Goal: Task Accomplishment & Management: Complete application form

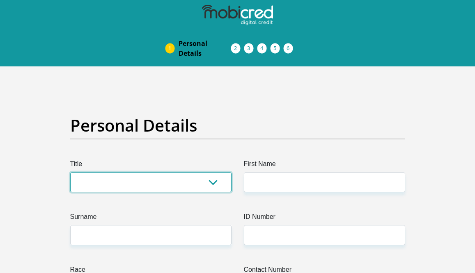
click at [164, 183] on select "Mr Ms Mrs Dr [PERSON_NAME]" at bounding box center [150, 182] width 161 height 20
select select "Dr"
click at [70, 172] on select "Mr Ms Mrs Dr [PERSON_NAME]" at bounding box center [150, 182] width 161 height 20
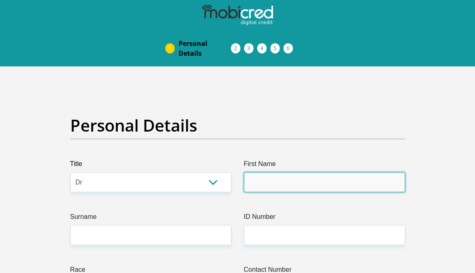
click at [279, 181] on input "First Name" at bounding box center [324, 182] width 161 height 20
type input "Taryn"
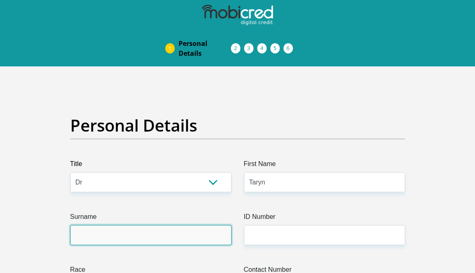
type input "[PERSON_NAME]"
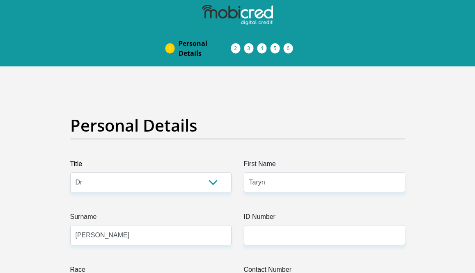
type input "0822936380"
select select "ZAF"
type input "[STREET_ADDRESS]"
type input "Makhanda"
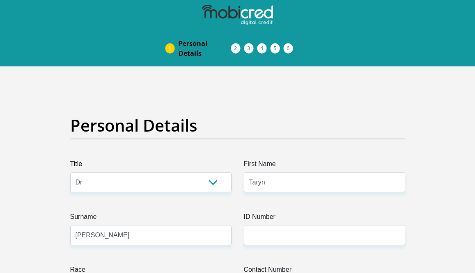
type input "Makhanda"
type input "6139"
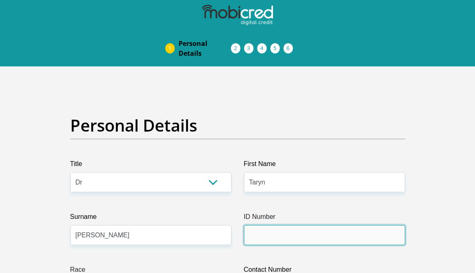
click at [274, 241] on input "ID Number" at bounding box center [324, 235] width 161 height 20
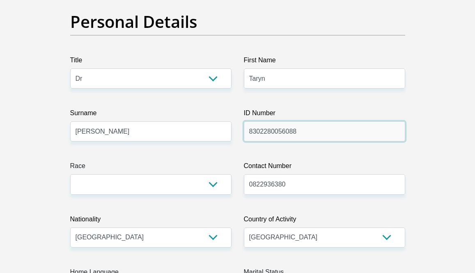
scroll to position [103, 0]
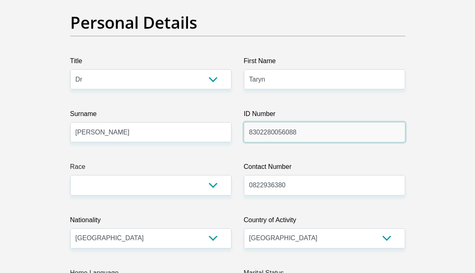
type input "8302280056088"
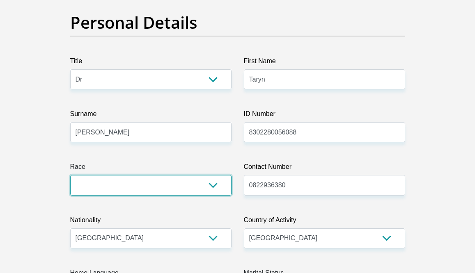
click at [159, 183] on select "Black Coloured Indian White Other" at bounding box center [150, 185] width 161 height 20
select select "4"
click at [70, 175] on select "Black Coloured Indian White Other" at bounding box center [150, 185] width 161 height 20
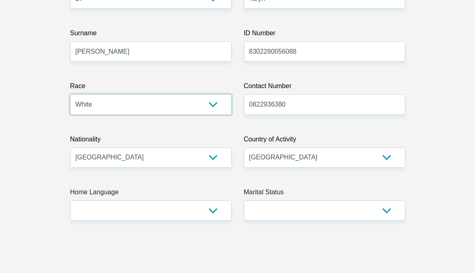
scroll to position [193, 0]
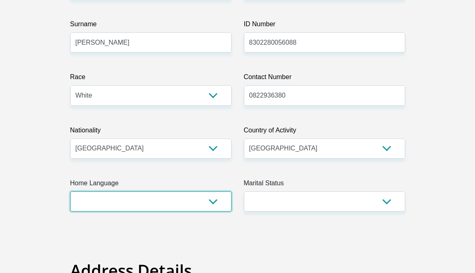
click at [144, 205] on select "Afrikaans English Sepedi South Ndebele Southern Sotho Swati Tsonga Tswana Venda…" at bounding box center [150, 202] width 161 height 20
select select "eng"
click at [70, 192] on select "Afrikaans English Sepedi South Ndebele Southern Sotho Swati Tsonga Tswana Venda…" at bounding box center [150, 202] width 161 height 20
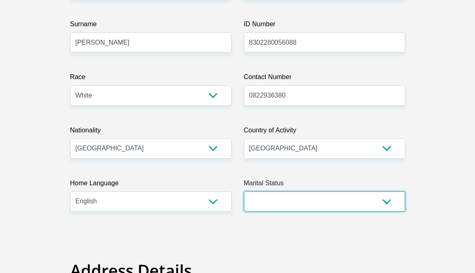
click at [277, 208] on select "Married ANC Single Divorced Widowed Married COP or Customary Law" at bounding box center [324, 202] width 161 height 20
select select "5"
click at [244, 192] on select "Married ANC Single Divorced Widowed Married COP or Customary Law" at bounding box center [324, 202] width 161 height 20
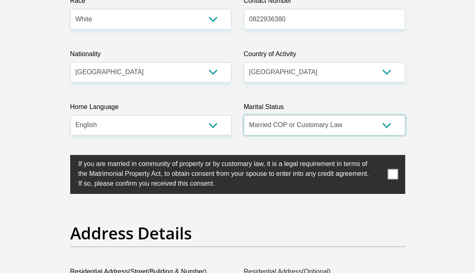
scroll to position [269, 0]
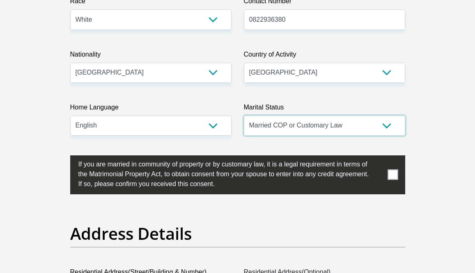
click at [386, 120] on select "Married ANC Single Divorced Widowed Married COP or Customary Law" at bounding box center [324, 126] width 161 height 20
click at [387, 174] on span at bounding box center [392, 175] width 10 height 10
click at [62, 158] on input "checkbox" at bounding box center [62, 158] width 0 height 0
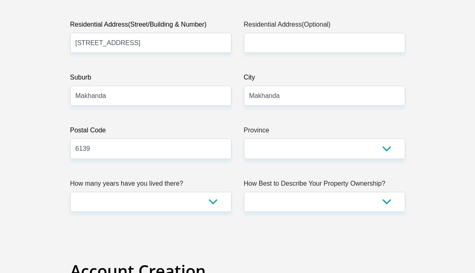
scroll to position [517, 0]
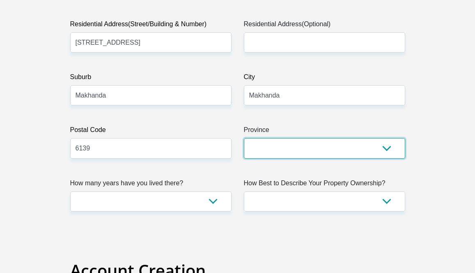
click at [340, 147] on select "Eastern Cape Free State [GEOGRAPHIC_DATA] [GEOGRAPHIC_DATA][DATE] [GEOGRAPHIC_D…" at bounding box center [324, 148] width 161 height 20
select select "[GEOGRAPHIC_DATA]"
click at [244, 138] on select "Eastern Cape Free State [GEOGRAPHIC_DATA] [GEOGRAPHIC_DATA][DATE] [GEOGRAPHIC_D…" at bounding box center [324, 148] width 161 height 20
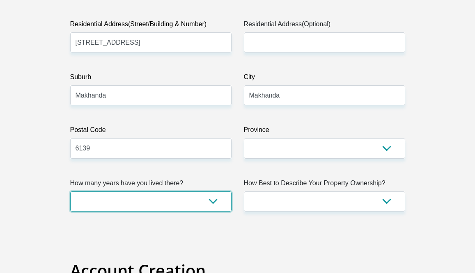
click at [208, 199] on select "less than 1 year 1-3 years 3-5 years 5+ years" at bounding box center [150, 202] width 161 height 20
select select "5"
click at [70, 192] on select "less than 1 year 1-3 years 3-5 years 5+ years" at bounding box center [150, 202] width 161 height 20
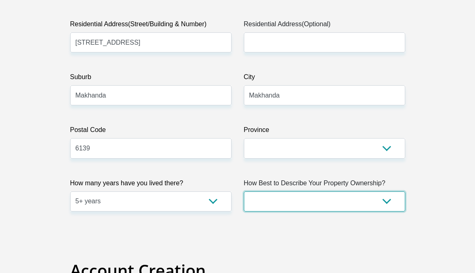
click at [324, 199] on select "Owned Rented Family Owned Company Dwelling" at bounding box center [324, 202] width 161 height 20
select select "Owned"
click at [244, 192] on select "Owned Rented Family Owned Company Dwelling" at bounding box center [324, 202] width 161 height 20
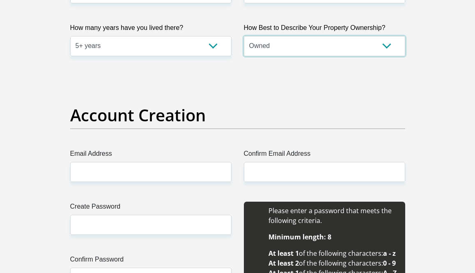
scroll to position [675, 0]
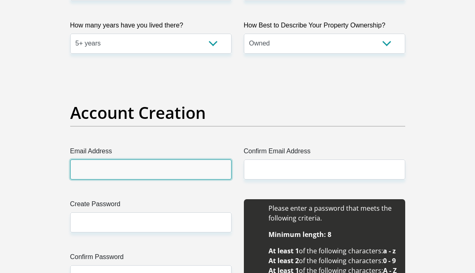
click at [172, 170] on input "Email Address" at bounding box center [150, 170] width 161 height 20
type input "[EMAIL_ADDRESS][DOMAIN_NAME]"
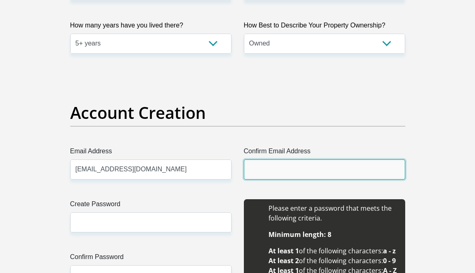
type input "[EMAIL_ADDRESS][DOMAIN_NAME]"
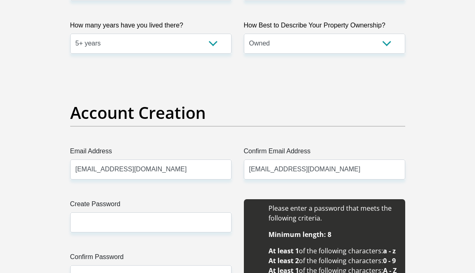
type input "Taryn"
type input "[PERSON_NAME]"
type input "0822936380"
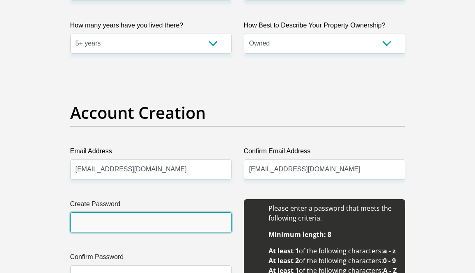
click at [148, 215] on input "Create Password" at bounding box center [150, 223] width 161 height 20
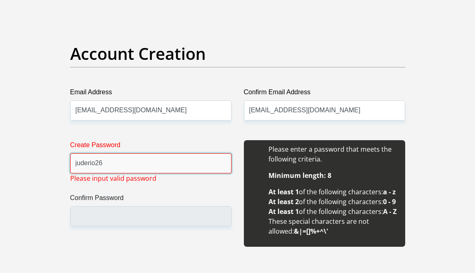
scroll to position [734, 0]
type input "j"
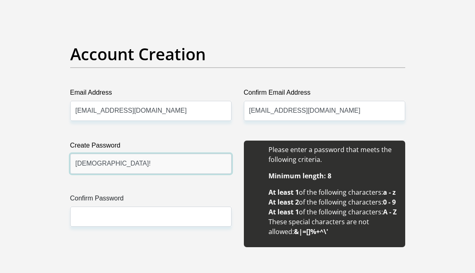
type input "[DEMOGRAPHIC_DATA]!"
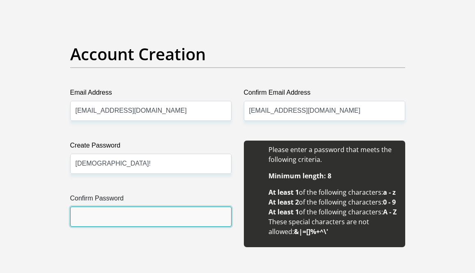
click at [115, 214] on input "Confirm Password" at bounding box center [150, 217] width 161 height 20
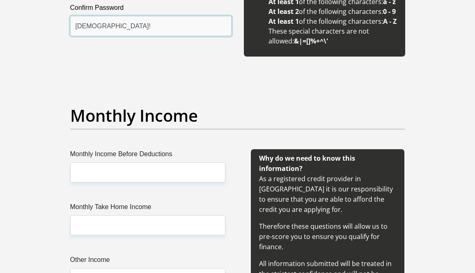
scroll to position [932, 0]
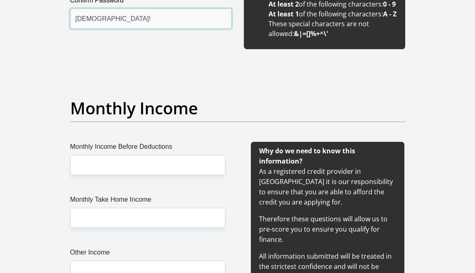
type input "[DEMOGRAPHIC_DATA]!"
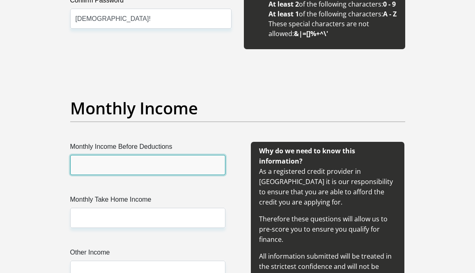
click at [124, 175] on input "Monthly Income Before Deductions" at bounding box center [147, 165] width 155 height 20
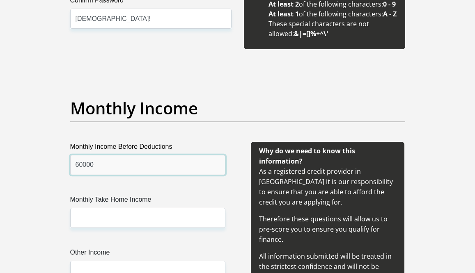
type input "60000"
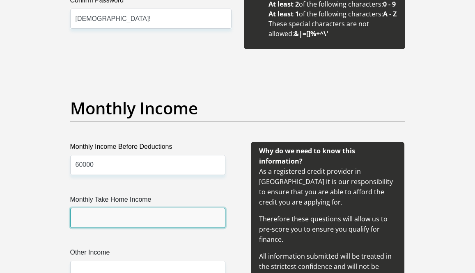
click at [126, 228] on input "Monthly Take Home Income" at bounding box center [147, 218] width 155 height 20
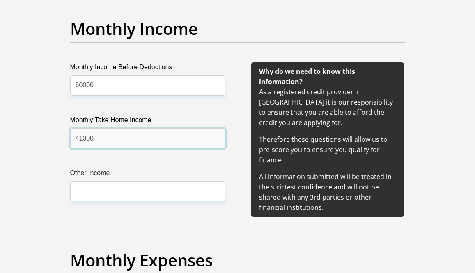
scroll to position [1018, 0]
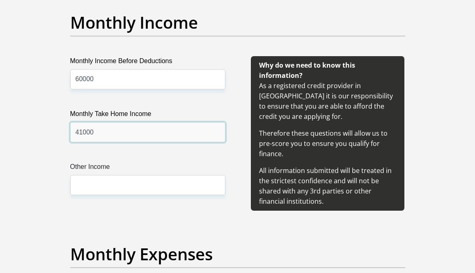
type input "41000"
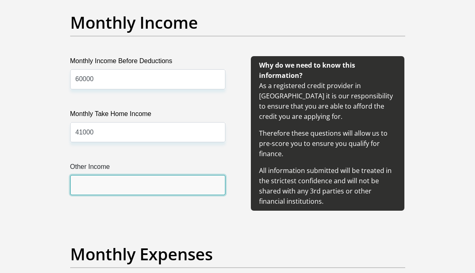
click at [109, 195] on input "Other Income" at bounding box center [147, 185] width 155 height 20
type input "4"
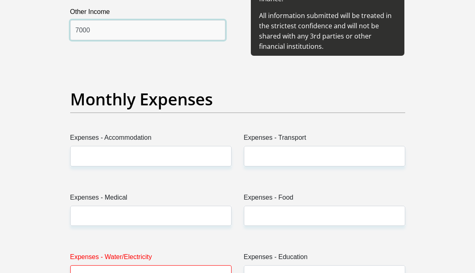
scroll to position [1173, 0]
type input "7000"
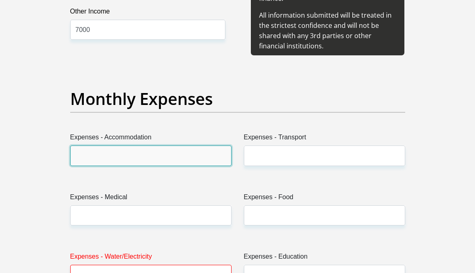
click at [116, 166] on input "Expenses - Accommodation" at bounding box center [150, 156] width 161 height 20
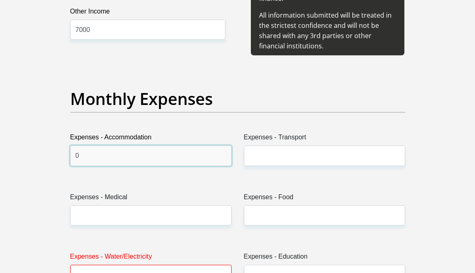
type input "0"
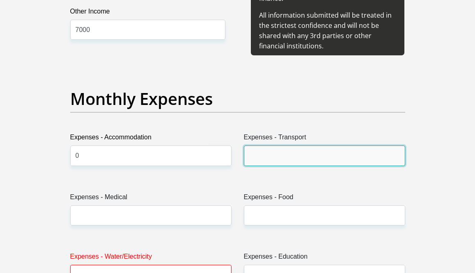
click at [254, 166] on input "Expenses - Transport" at bounding box center [324, 156] width 161 height 20
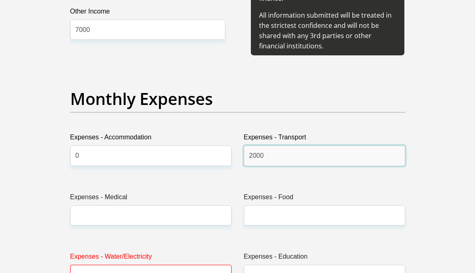
type input "2000"
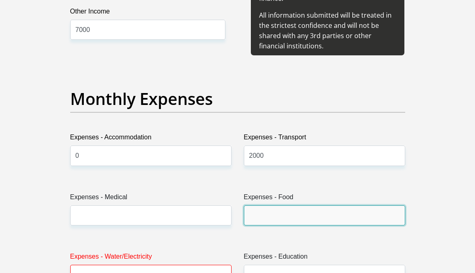
click at [273, 226] on input "Expenses - Food" at bounding box center [324, 216] width 161 height 20
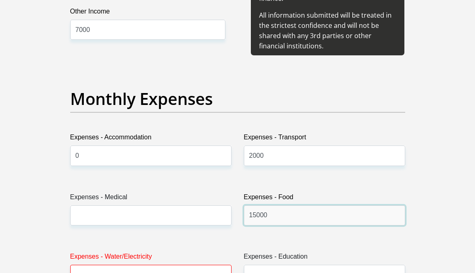
type input "15000"
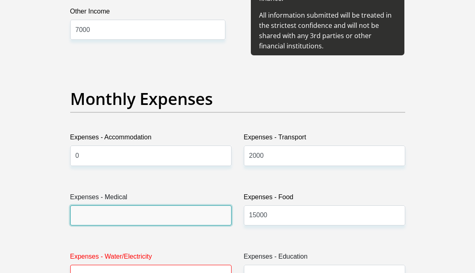
click at [159, 226] on input "Expenses - Medical" at bounding box center [150, 216] width 161 height 20
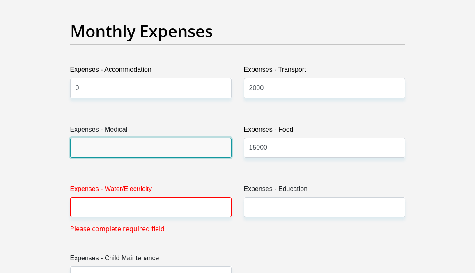
scroll to position [1242, 0]
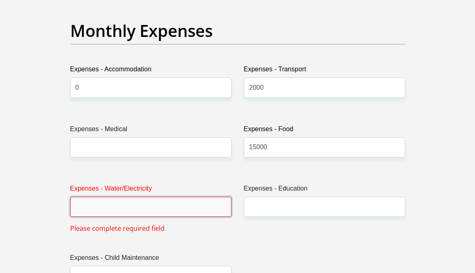
click at [158, 217] on input "Expenses - Water/Electricity" at bounding box center [150, 207] width 161 height 20
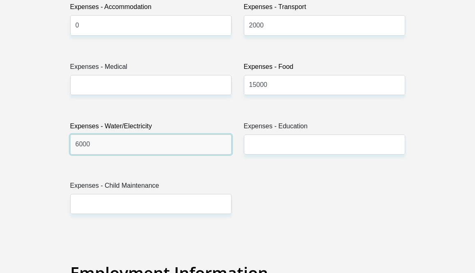
scroll to position [1304, 0]
type input "6000"
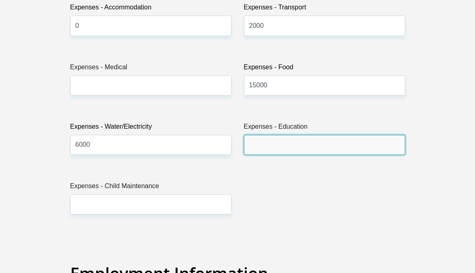
click at [267, 155] on input "Expenses - Education" at bounding box center [324, 145] width 161 height 20
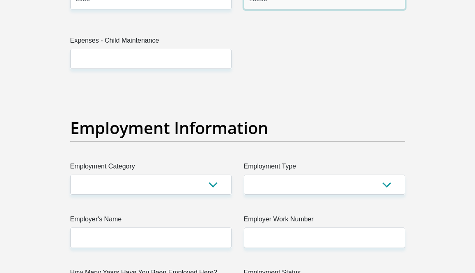
scroll to position [1486, 0]
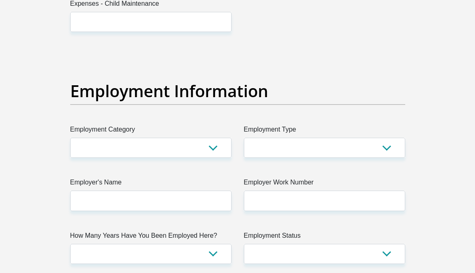
type input "10000"
click at [214, 158] on select "AGRICULTURE ALCOHOL & TOBACCO CONSTRUCTION MATERIALS METALLURGY EQUIPMENT FOR R…" at bounding box center [150, 148] width 161 height 20
select select "71"
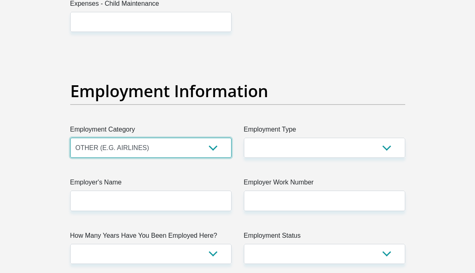
click at [70, 158] on select "AGRICULTURE ALCOHOL & TOBACCO CONSTRUCTION MATERIALS METALLURGY EQUIPMENT FOR R…" at bounding box center [150, 148] width 161 height 20
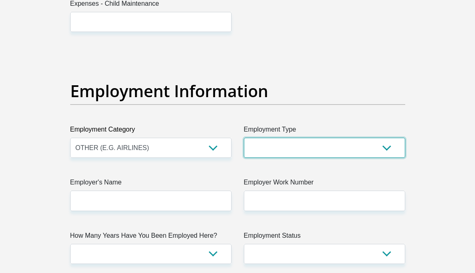
click at [323, 158] on select "College/Lecturer Craft Seller Creative Driver Executive Farmer Forces - Non Com…" at bounding box center [324, 148] width 161 height 20
select select "College/Lecturer"
click at [244, 158] on select "College/Lecturer Craft Seller Creative Driver Executive Farmer Forces - Non Com…" at bounding box center [324, 148] width 161 height 20
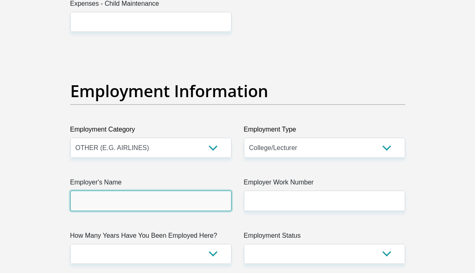
click at [187, 211] on input "Employer's Name" at bounding box center [150, 201] width 161 height 20
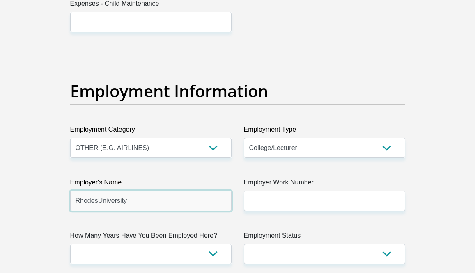
type input "RhodesUniversity"
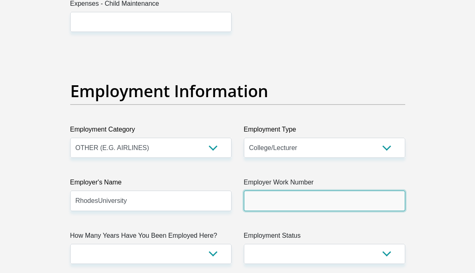
click at [291, 211] on input "Employer Work Number" at bounding box center [324, 201] width 161 height 20
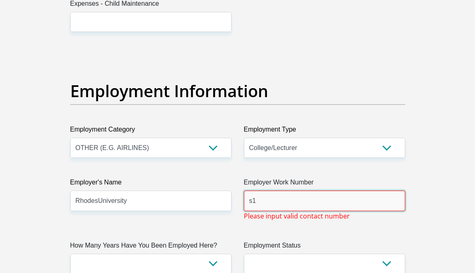
type input "s"
click at [283, 260] on div "Title Mr Ms Mrs Dr [PERSON_NAME] First Name [PERSON_NAME] Surname [PERSON_NAME]…" at bounding box center [237, 61] width 347 height 2776
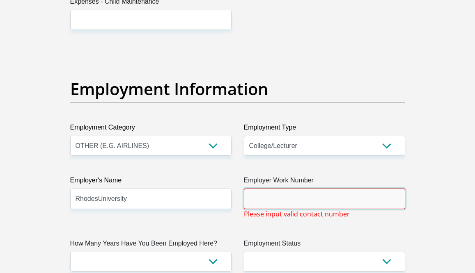
click at [271, 209] on input "Employer Work Number" at bounding box center [324, 199] width 161 height 20
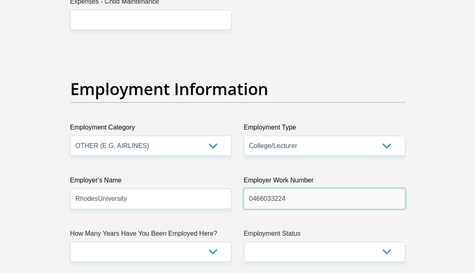
scroll to position [1530, 0]
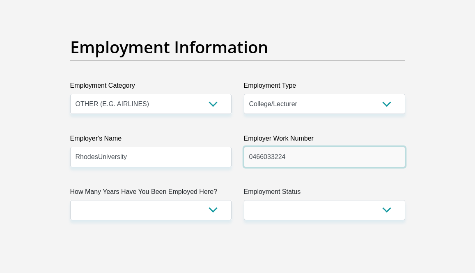
type input "0466033224"
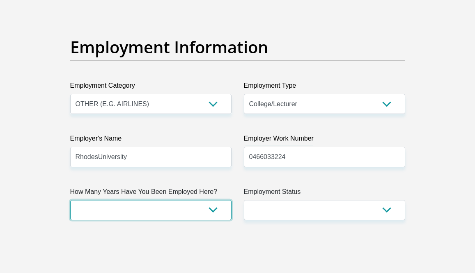
click at [196, 220] on select "less than 1 year 1-3 years 3-5 years 5+ years" at bounding box center [150, 210] width 161 height 20
select select "60"
click at [70, 220] on select "less than 1 year 1-3 years 3-5 years 5+ years" at bounding box center [150, 210] width 161 height 20
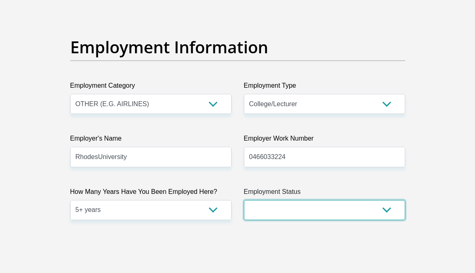
click at [263, 220] on select "Permanent/Full-time Part-time/Casual [DEMOGRAPHIC_DATA] Worker Self-Employed Ho…" at bounding box center [324, 210] width 161 height 20
select select "1"
click at [244, 220] on select "Permanent/Full-time Part-time/Casual [DEMOGRAPHIC_DATA] Worker Self-Employed Ho…" at bounding box center [324, 210] width 161 height 20
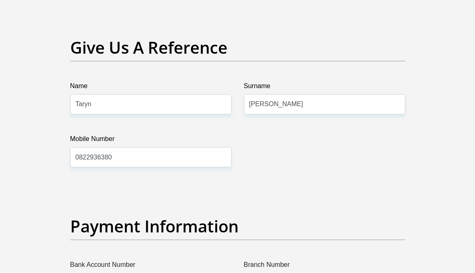
scroll to position [1761, 0]
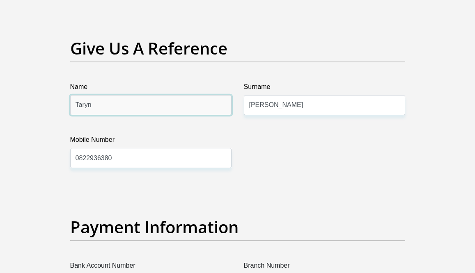
click at [99, 115] on input "Taryn" at bounding box center [150, 105] width 161 height 20
type input "T"
type input "[PERSON_NAME]"
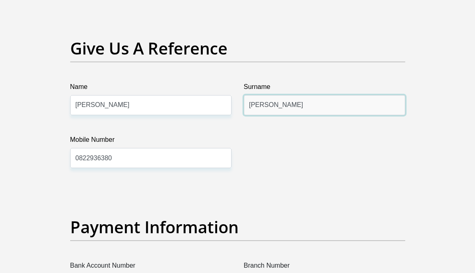
click at [275, 115] on input "[PERSON_NAME]" at bounding box center [324, 105] width 161 height 20
type input "P"
type input "[PERSON_NAME]"
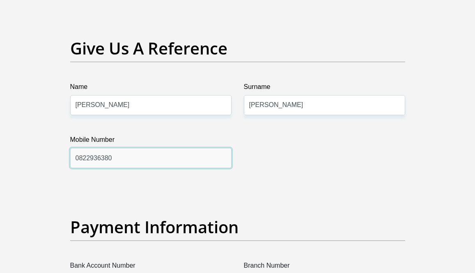
click at [169, 168] on input "0822936380" at bounding box center [150, 158] width 161 height 20
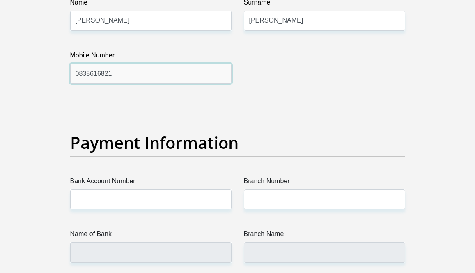
scroll to position [1845, 0]
type input "0835616821"
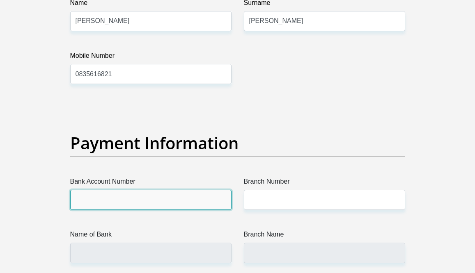
click at [147, 210] on input "Bank Account Number" at bounding box center [150, 200] width 161 height 20
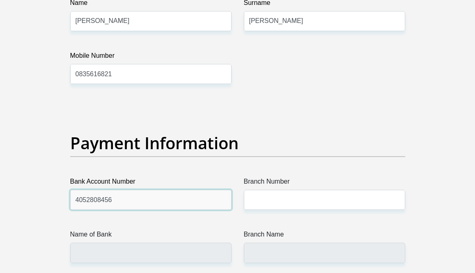
type input "4052808456"
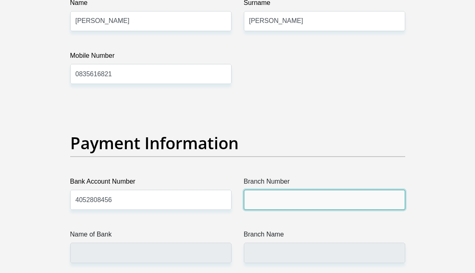
click at [266, 210] on input "Branch Number" at bounding box center [324, 200] width 161 height 20
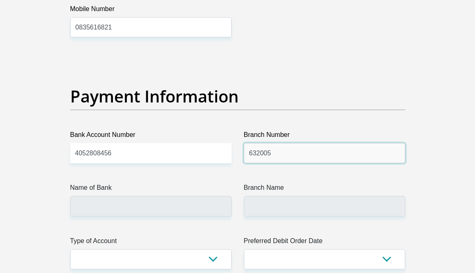
scroll to position [1893, 0]
type input "632005"
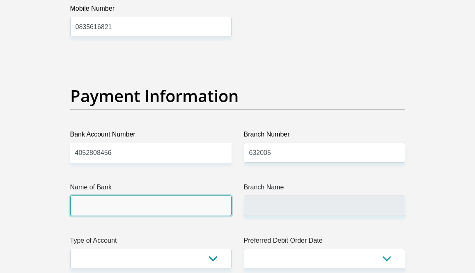
click at [127, 216] on input "Name of Bank" at bounding box center [150, 206] width 161 height 20
type input "ABSA BANK"
type input "ABSA ELECTRONIC SETTLEMENT CNT"
click at [202, 216] on input "ABSA BANK" at bounding box center [150, 206] width 161 height 20
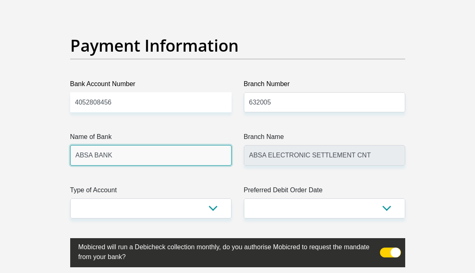
scroll to position [1950, 0]
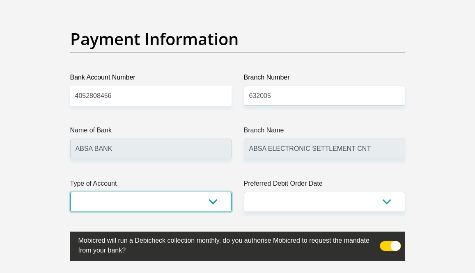
click at [194, 212] on select "Cheque Savings" at bounding box center [150, 202] width 161 height 20
select select "CUR"
click at [70, 212] on select "Cheque Savings" at bounding box center [150, 202] width 161 height 20
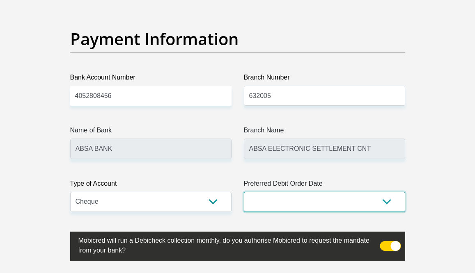
click at [277, 212] on select "1st 2nd 3rd 4th 5th 7th 18th 19th 20th 21st 22nd 23rd 24th 25th 26th 27th 28th …" at bounding box center [324, 202] width 161 height 20
select select "26"
click at [244, 212] on select "1st 2nd 3rd 4th 5th 7th 18th 19th 20th 21st 22nd 23rd 24th 25th 26th 27th 28th …" at bounding box center [324, 202] width 161 height 20
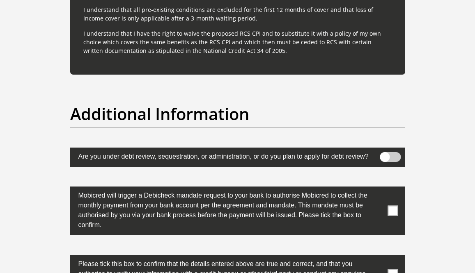
scroll to position [2633, 0]
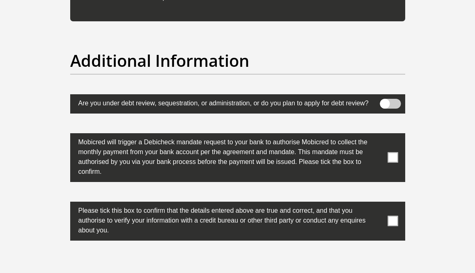
click at [394, 163] on span at bounding box center [392, 158] width 10 height 10
click at [380, 135] on input "checkbox" at bounding box center [380, 135] width 0 height 0
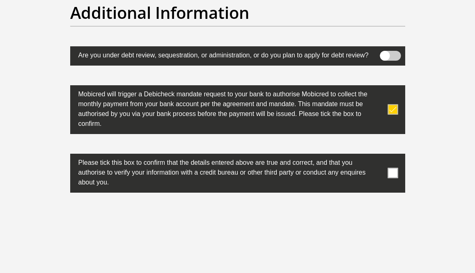
click at [396, 179] on span at bounding box center [392, 173] width 10 height 10
click at [380, 156] on input "checkbox" at bounding box center [380, 156] width 0 height 0
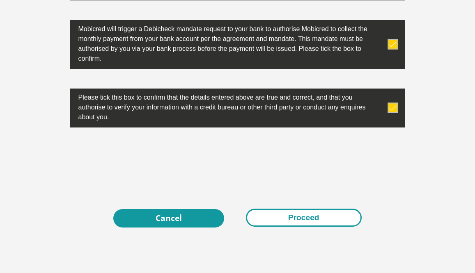
click at [289, 227] on button "Proceed" at bounding box center [304, 218] width 116 height 18
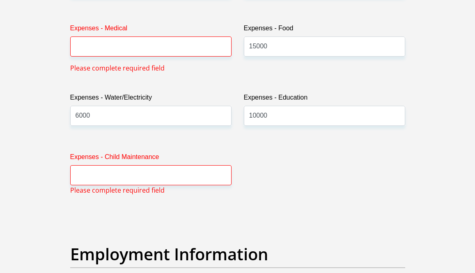
scroll to position [1312, 0]
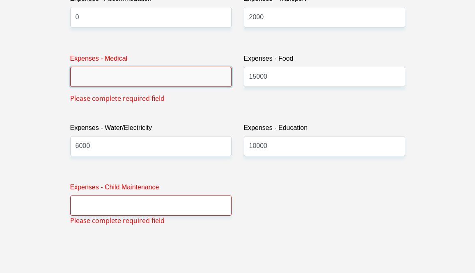
click at [124, 87] on input "Expenses - Medical" at bounding box center [150, 77] width 161 height 20
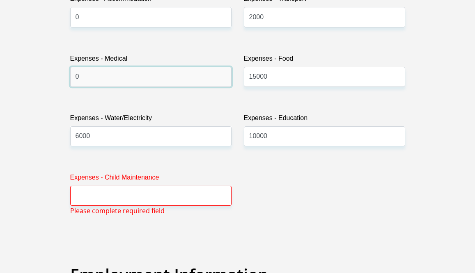
type input "0"
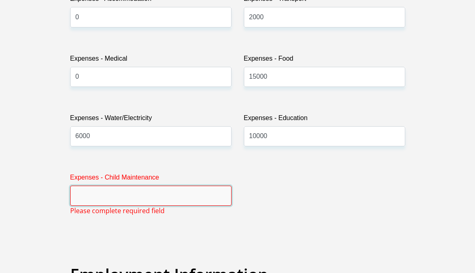
click at [103, 206] on input "Expenses - Child Maintenance" at bounding box center [150, 196] width 161 height 20
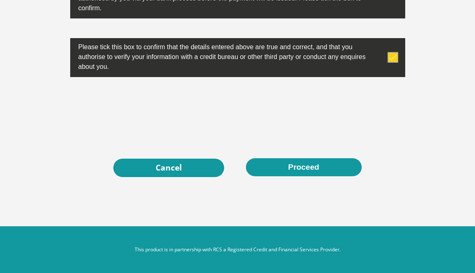
scroll to position [2836, 0]
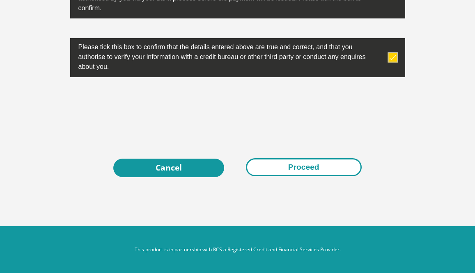
type input "0"
click at [295, 171] on button "Proceed" at bounding box center [304, 167] width 116 height 18
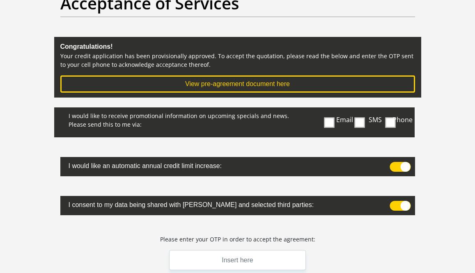
scroll to position [88, 0]
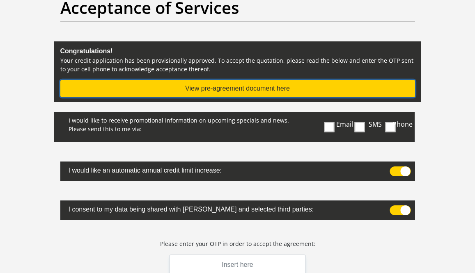
click at [246, 88] on button "View pre-agreement document here" at bounding box center [237, 88] width 355 height 17
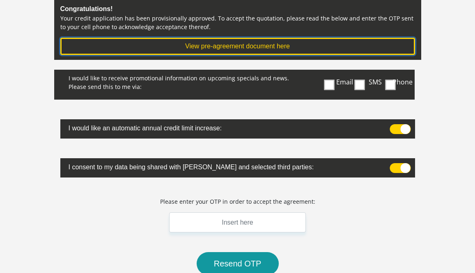
scroll to position [0, 0]
